Goal: Information Seeking & Learning: Learn about a topic

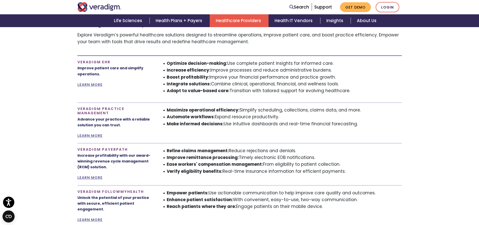
scroll to position [327, 0]
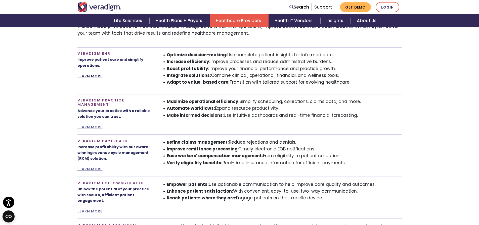
click at [96, 74] on link "LEARN MORE" at bounding box center [89, 76] width 25 height 5
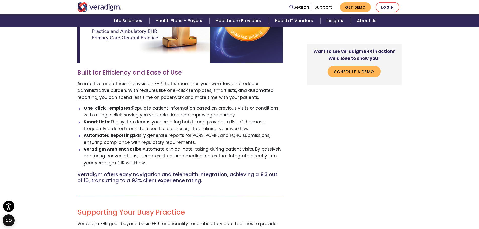
scroll to position [276, 0]
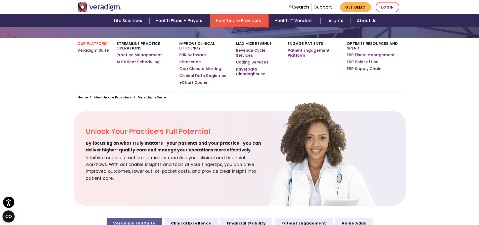
scroll to position [75, 0]
